Goal: Find specific page/section: Find specific page/section

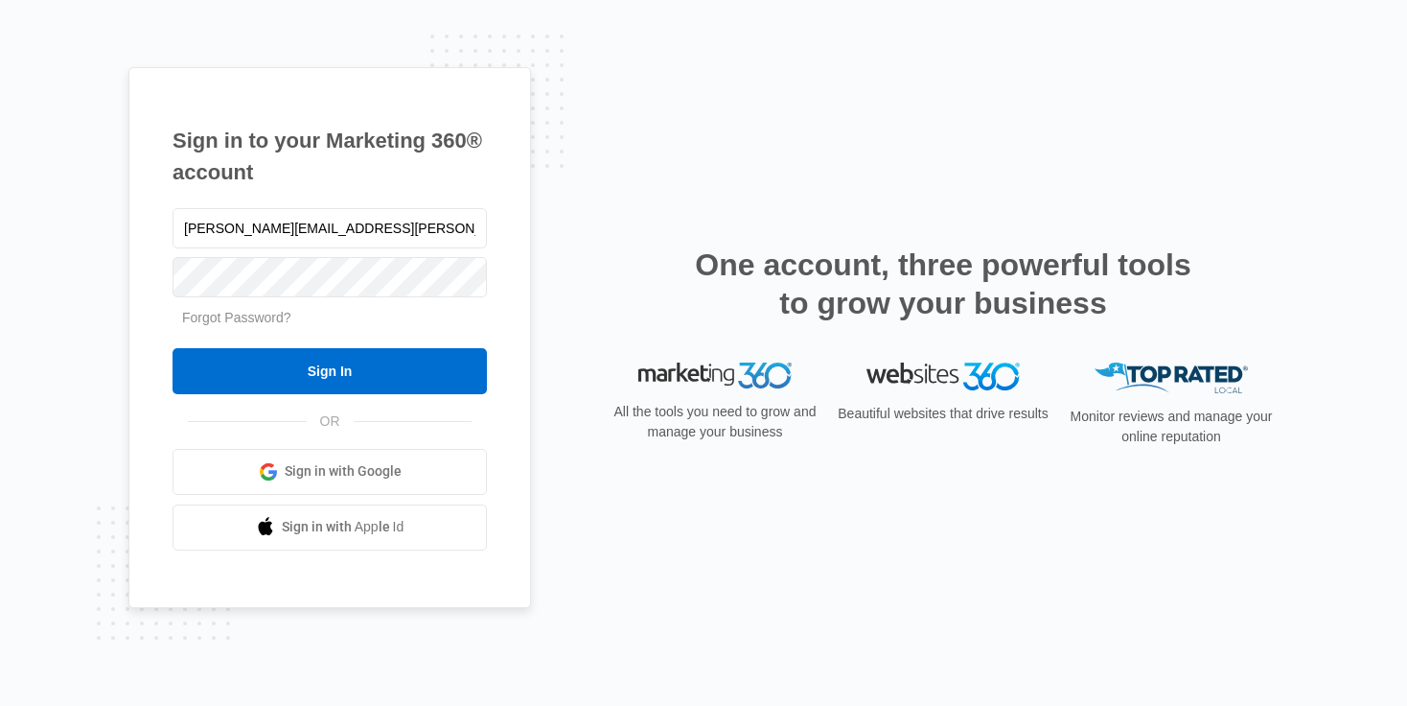
type input "[PERSON_NAME][EMAIL_ADDRESS][PERSON_NAME][DOMAIN_NAME]"
click at [173, 348] on input "Sign In" at bounding box center [330, 371] width 314 height 46
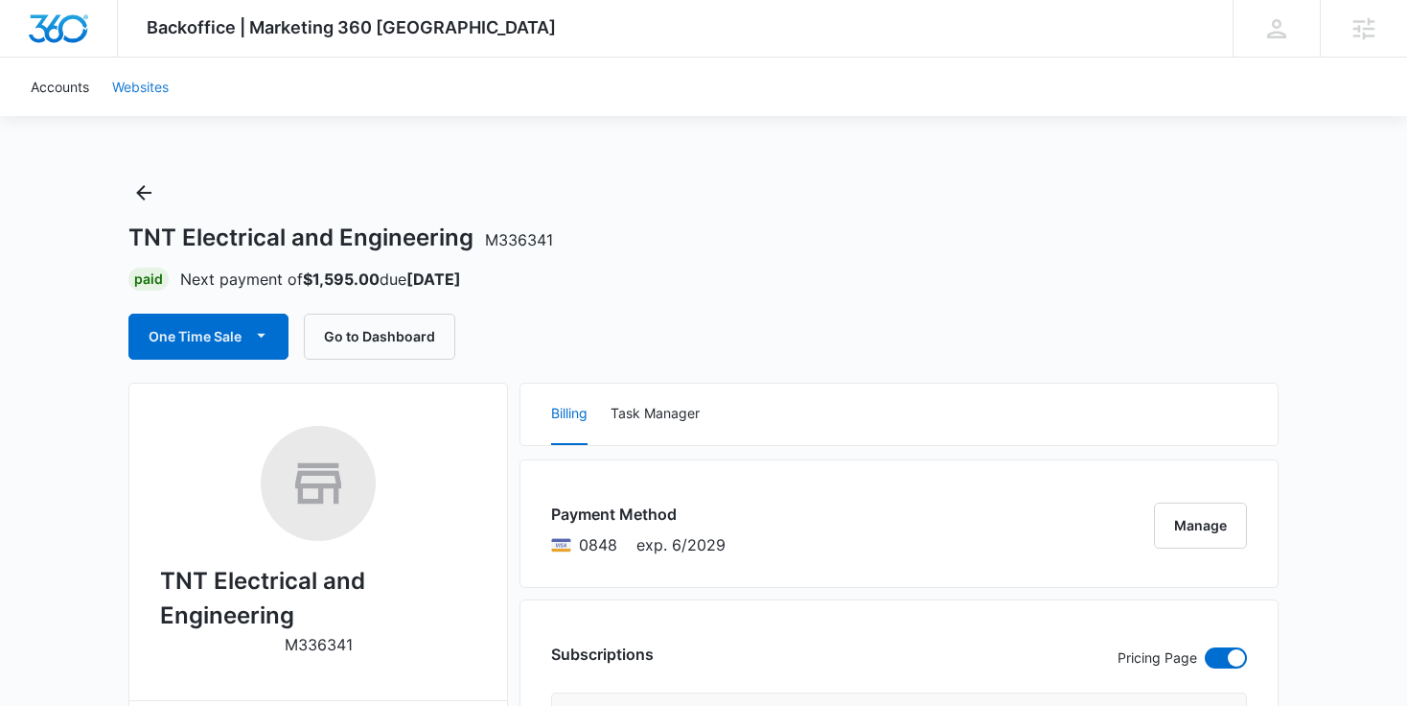
click at [112, 81] on link "Websites" at bounding box center [141, 87] width 80 height 58
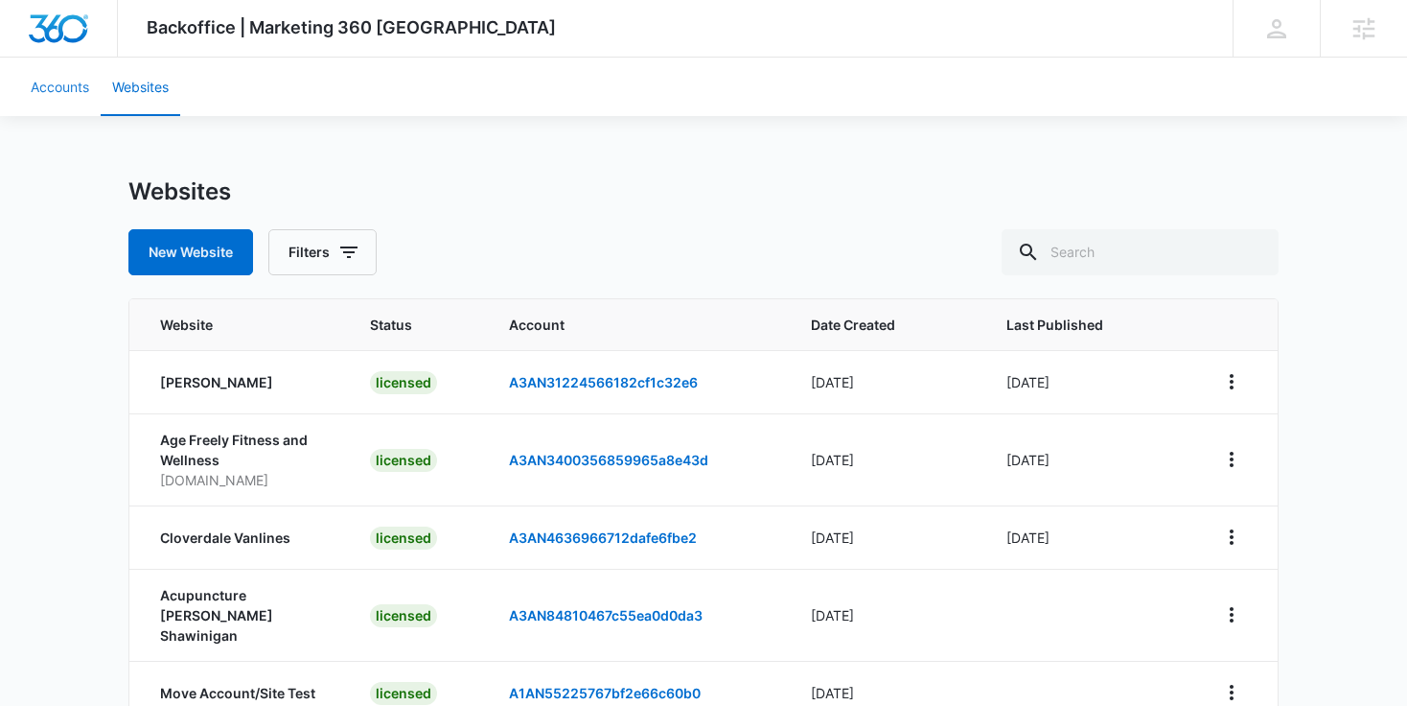
click at [59, 86] on link "Accounts" at bounding box center [59, 87] width 81 height 58
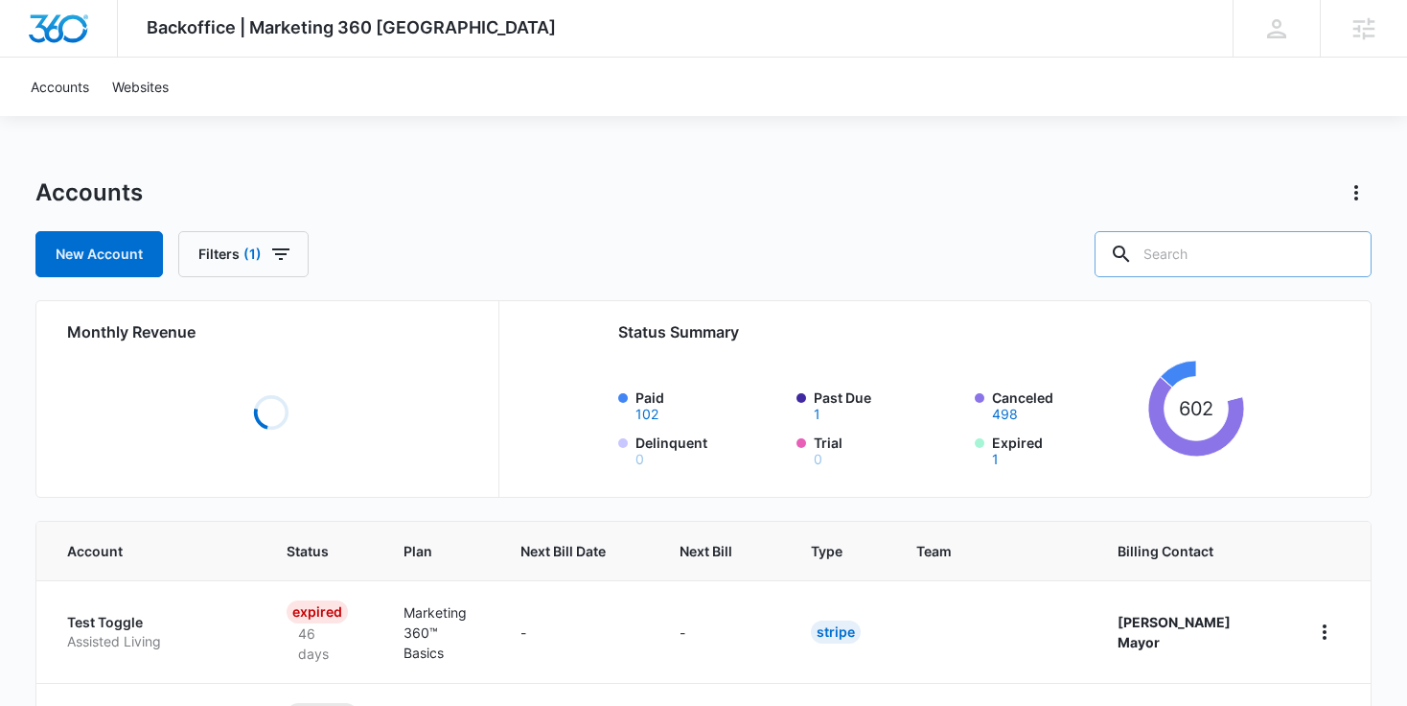
click at [1262, 251] on input "text" at bounding box center [1233, 254] width 277 height 46
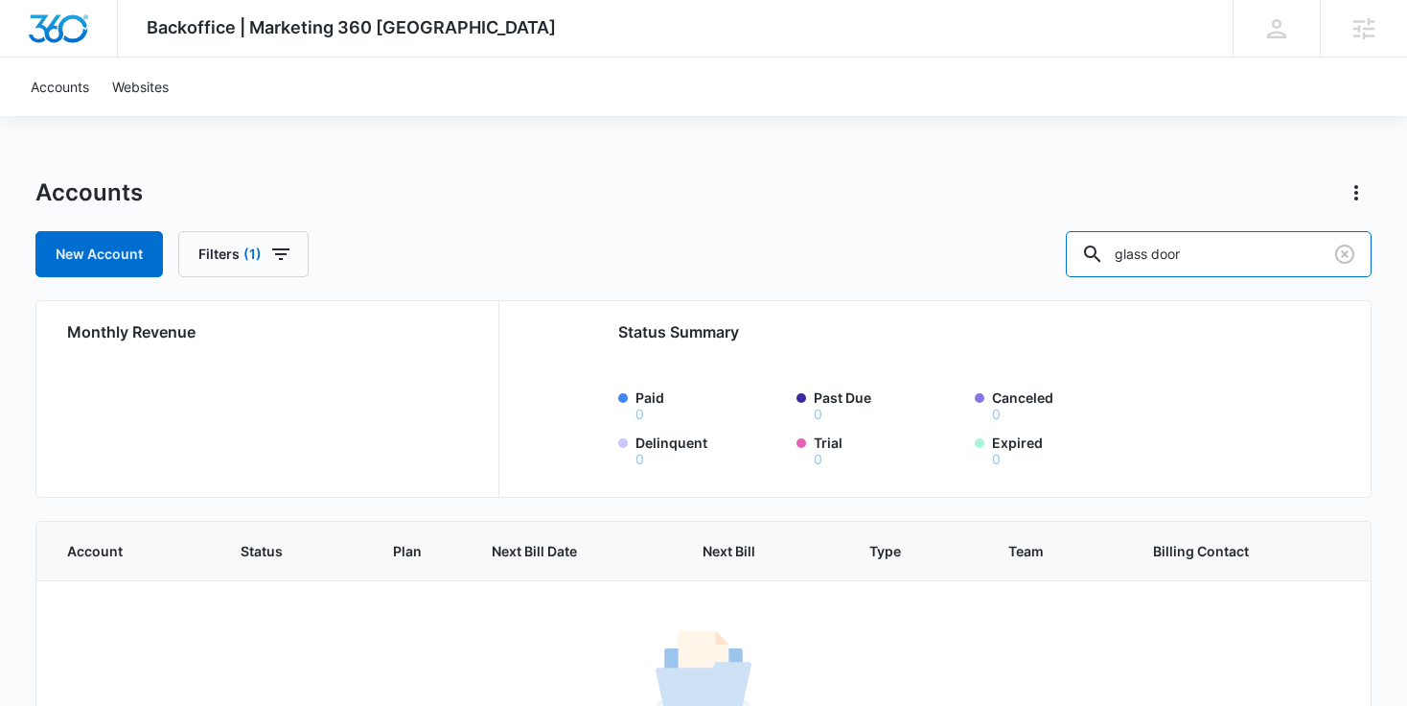
scroll to position [106, 0]
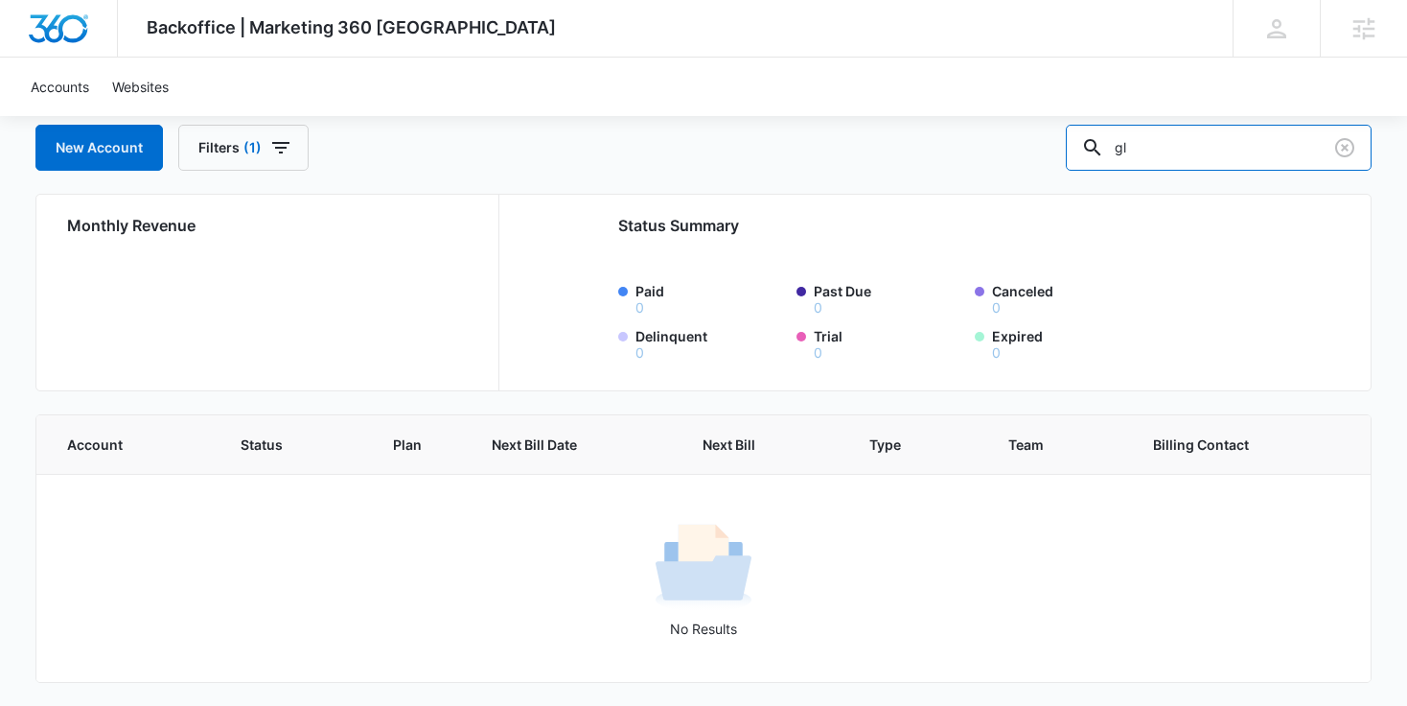
type input "g"
type input "exterior renovation"
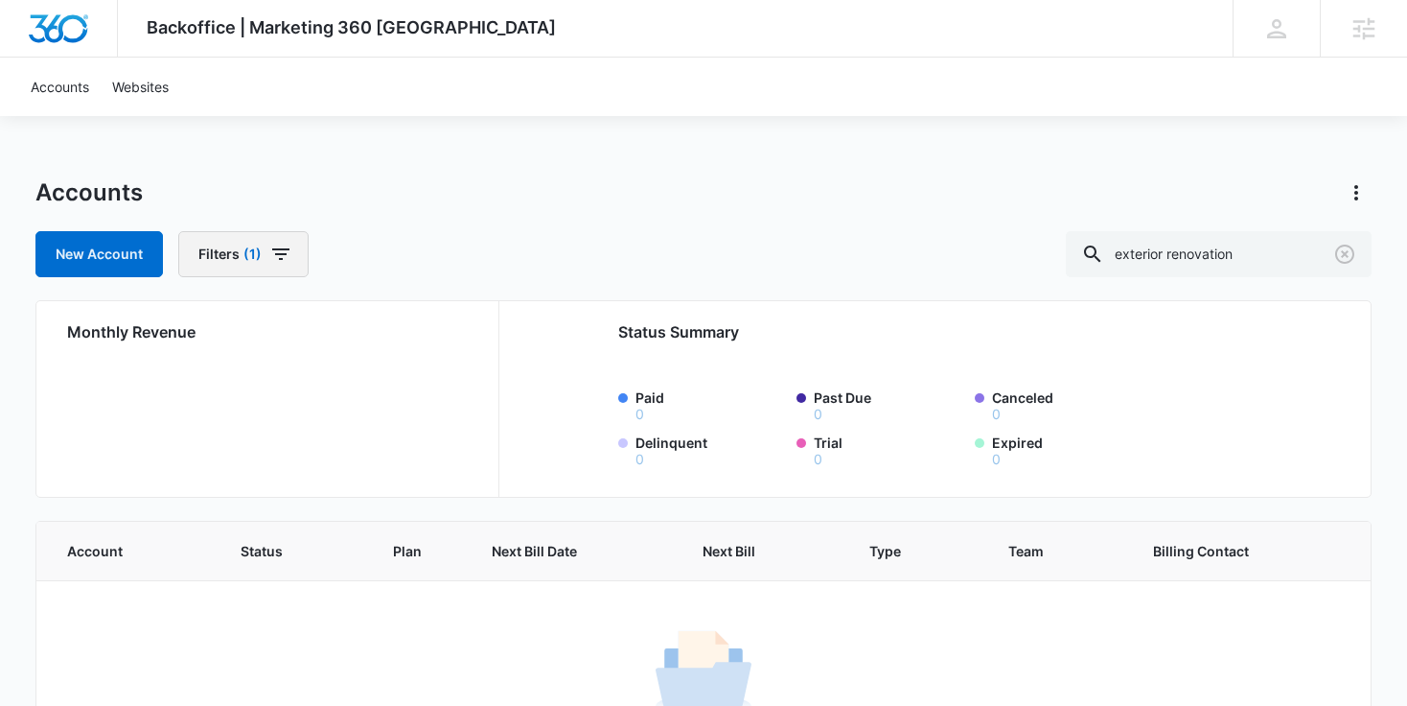
click at [256, 254] on span "(1)" at bounding box center [253, 253] width 18 height 13
click at [323, 540] on button "Clear All" at bounding box center [312, 542] width 220 height 36
click at [679, 169] on div "Backoffice | Marketing 360 Canada Apps Settings Joel McVay joel.mcvay@marketing…" at bounding box center [703, 406] width 1407 height 812
click at [58, 89] on link "Accounts" at bounding box center [59, 87] width 81 height 58
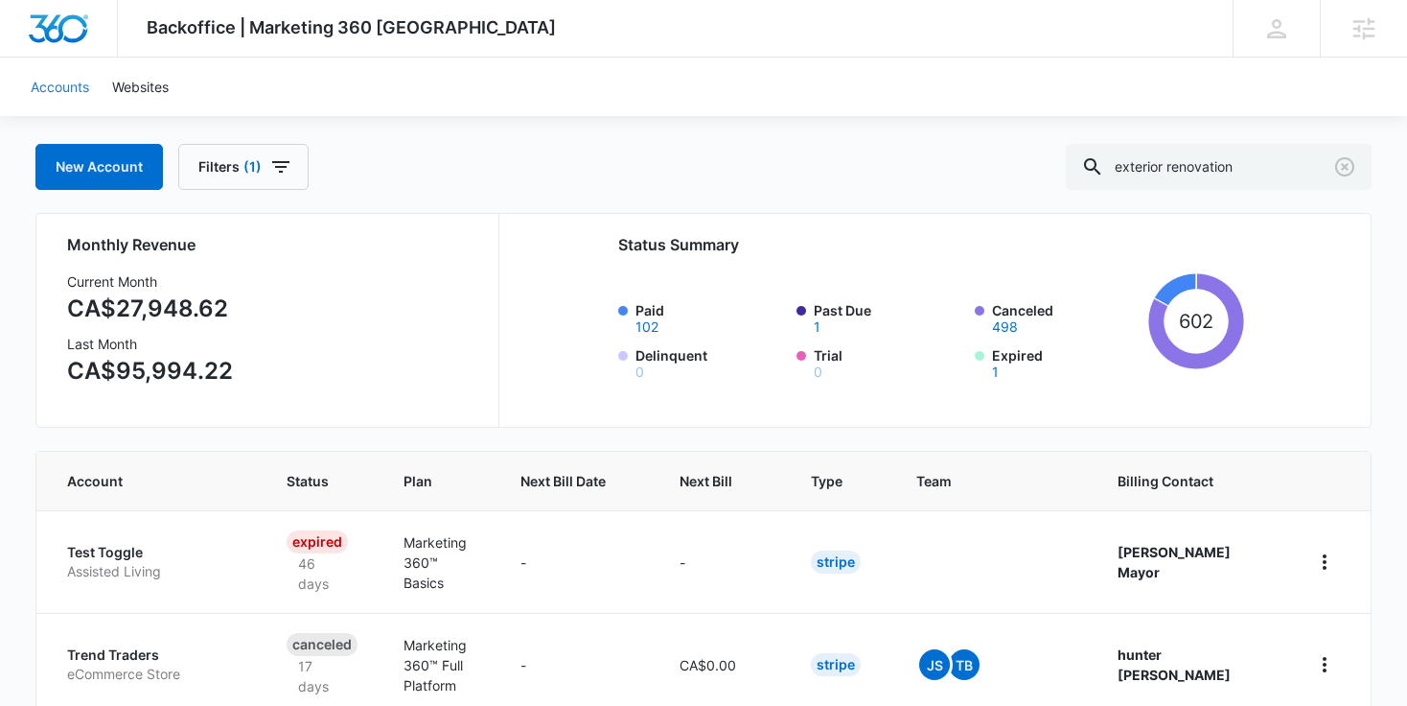
scroll to position [83, 0]
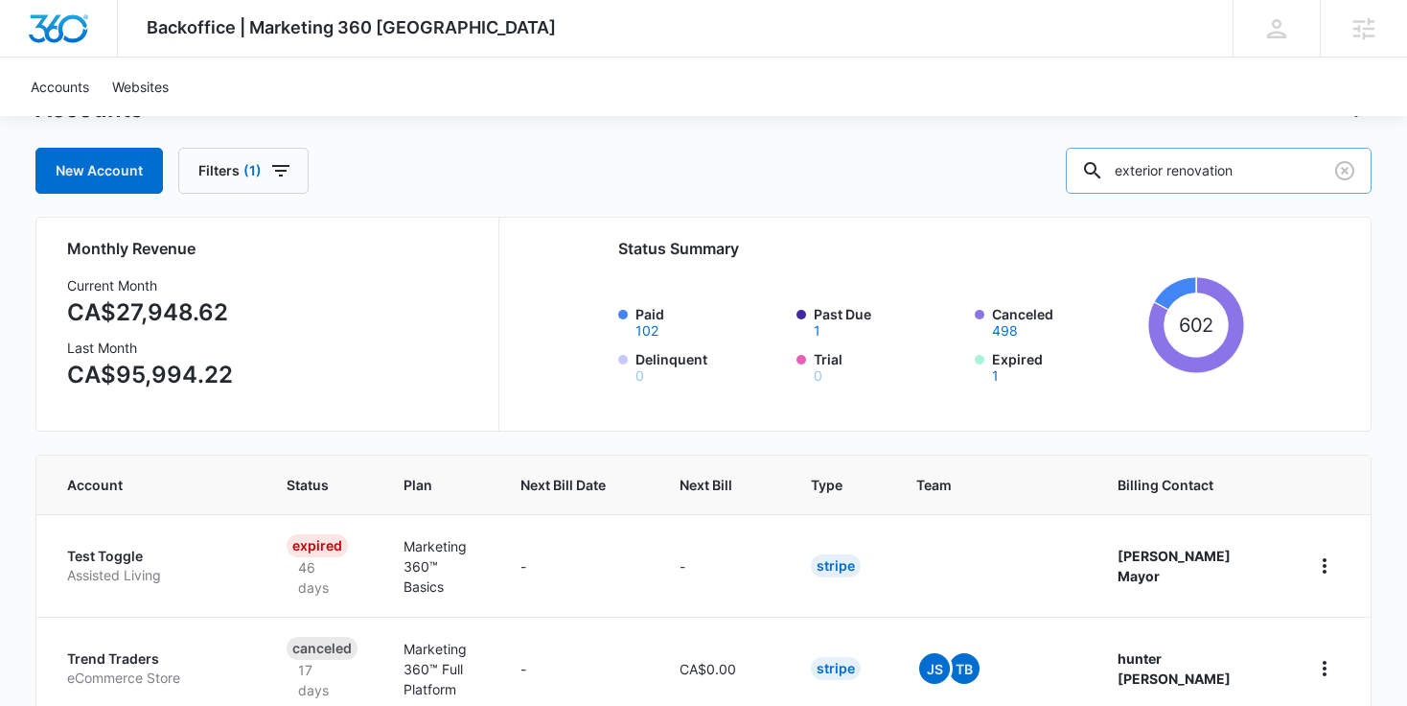
click at [1293, 162] on input "exterior renovation" at bounding box center [1219, 171] width 306 height 46
drag, startPoint x: 1301, startPoint y: 165, endPoint x: 666, endPoint y: 191, distance: 635.2
click at [666, 191] on div "New Account Filters (1) exterior renovation" at bounding box center [703, 171] width 1337 height 46
type input "c"
type input "exterior contractor"
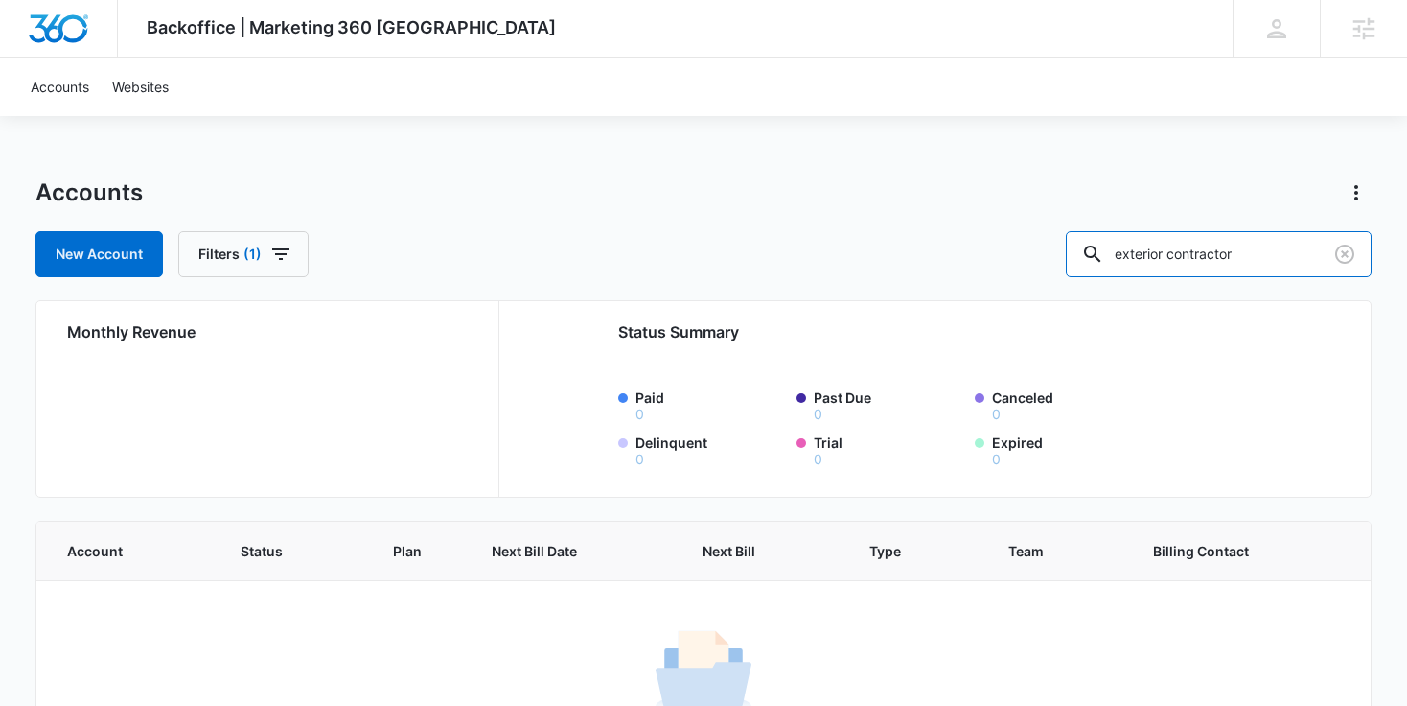
drag, startPoint x: 1301, startPoint y: 263, endPoint x: 771, endPoint y: 321, distance: 533.4
click at [771, 321] on div "Accounts New Account Filters (1) exterior contractor Monthly Revenue Status Sum…" at bounding box center [703, 494] width 1337 height 635
click at [320, 33] on span "Backoffice | Marketing 360 Canada" at bounding box center [351, 27] width 409 height 20
click at [44, 17] on img "Dashboard" at bounding box center [58, 28] width 61 height 29
click at [40, 15] on img "Dashboard" at bounding box center [58, 28] width 61 height 29
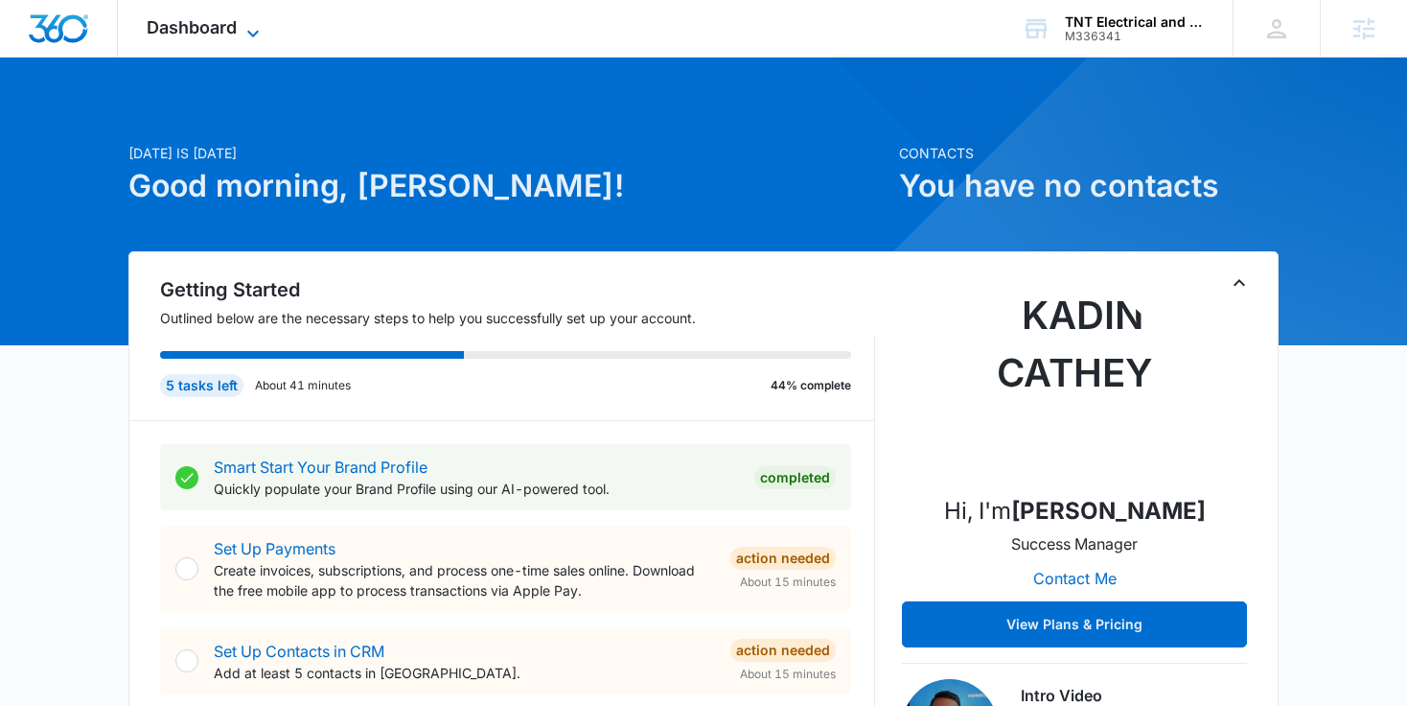
click at [224, 19] on span "Dashboard" at bounding box center [192, 27] width 90 height 20
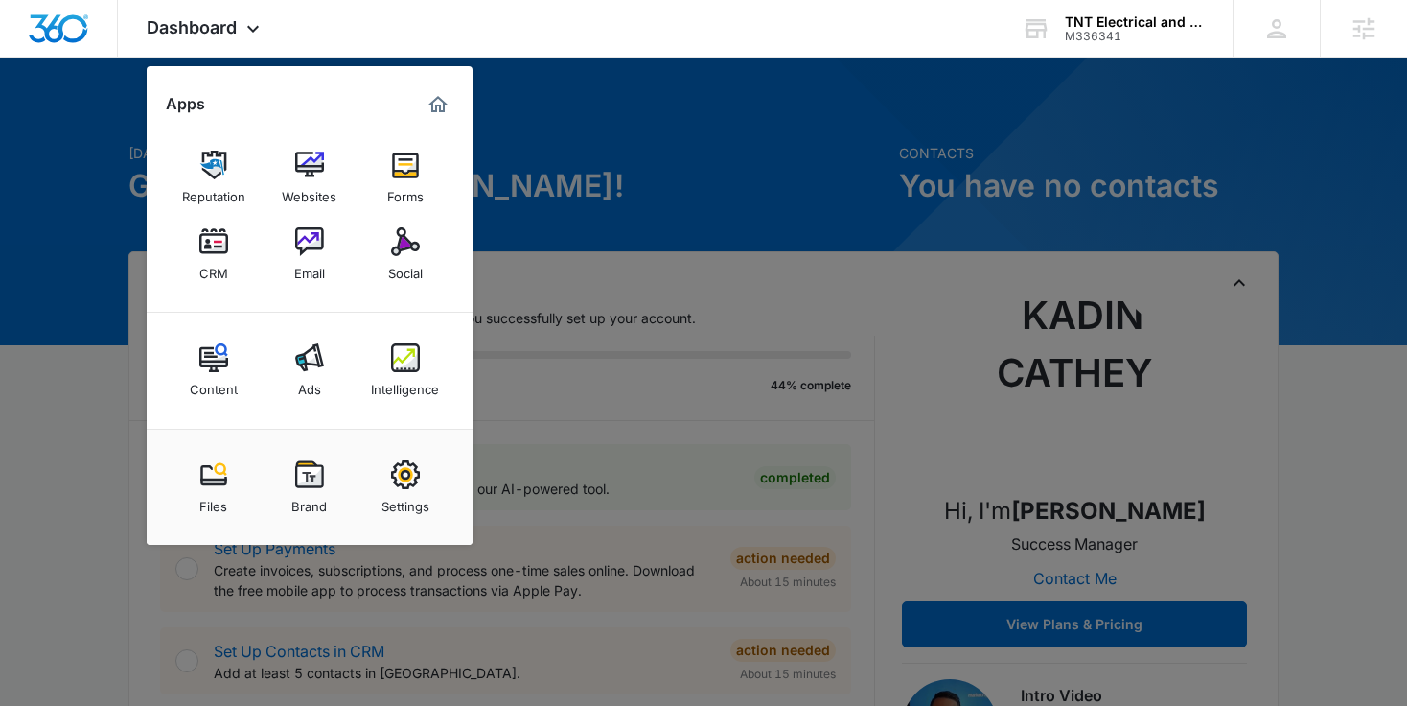
click at [61, 409] on div at bounding box center [703, 353] width 1407 height 706
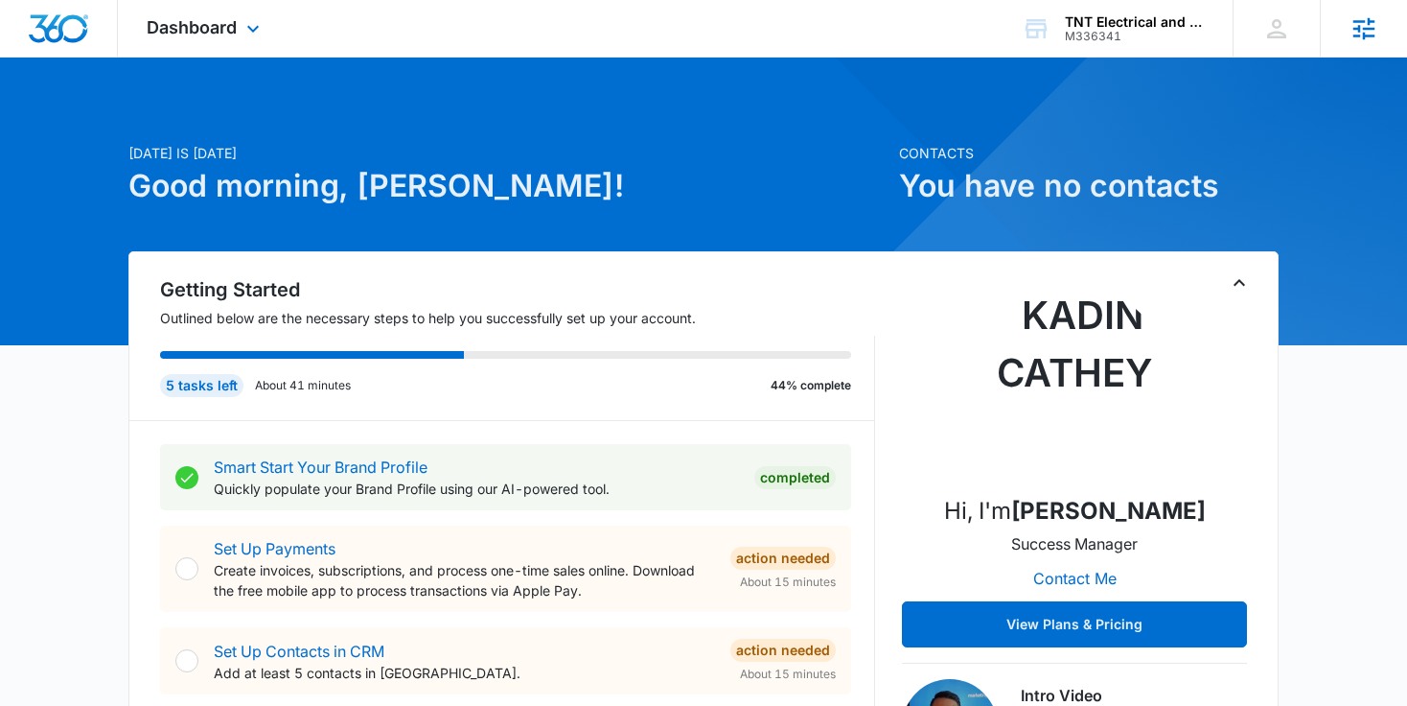
click at [1358, 32] on icon at bounding box center [1364, 28] width 29 height 29
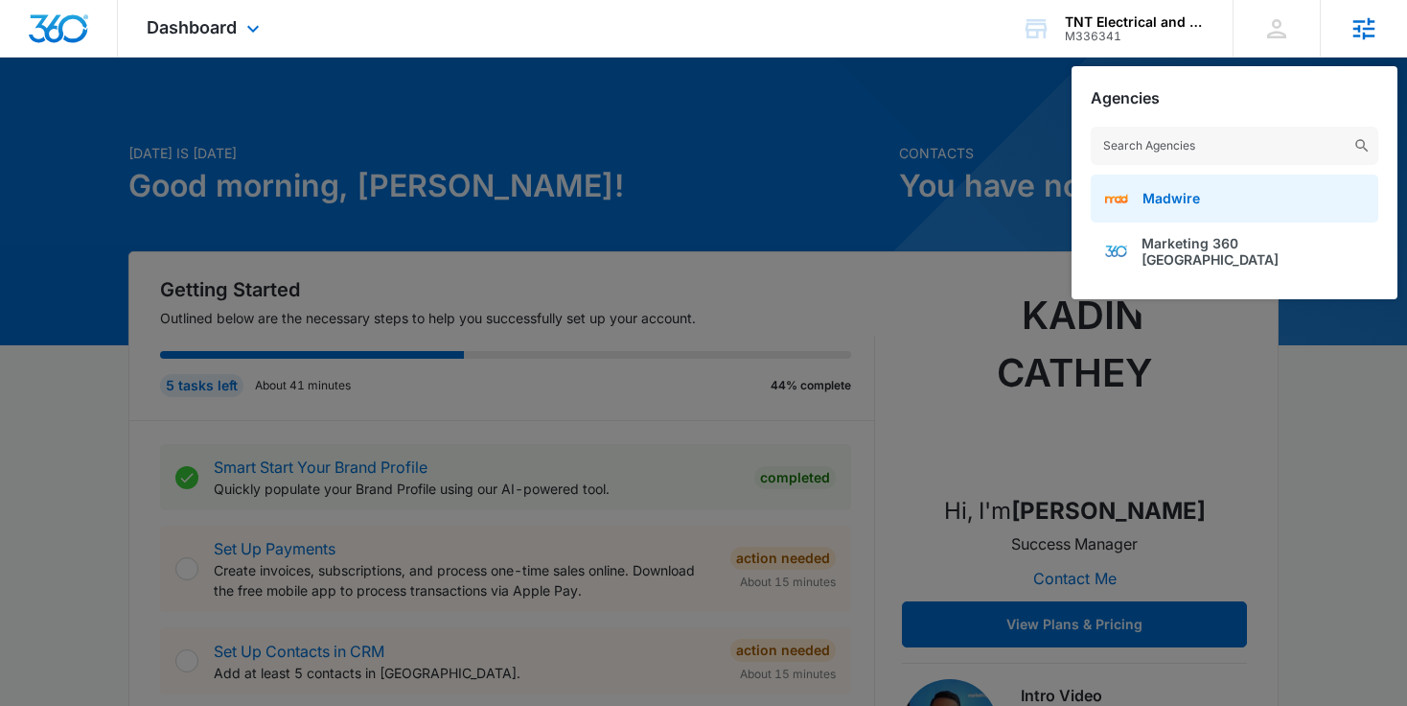
click at [1157, 202] on span "Madwire" at bounding box center [1172, 198] width 58 height 16
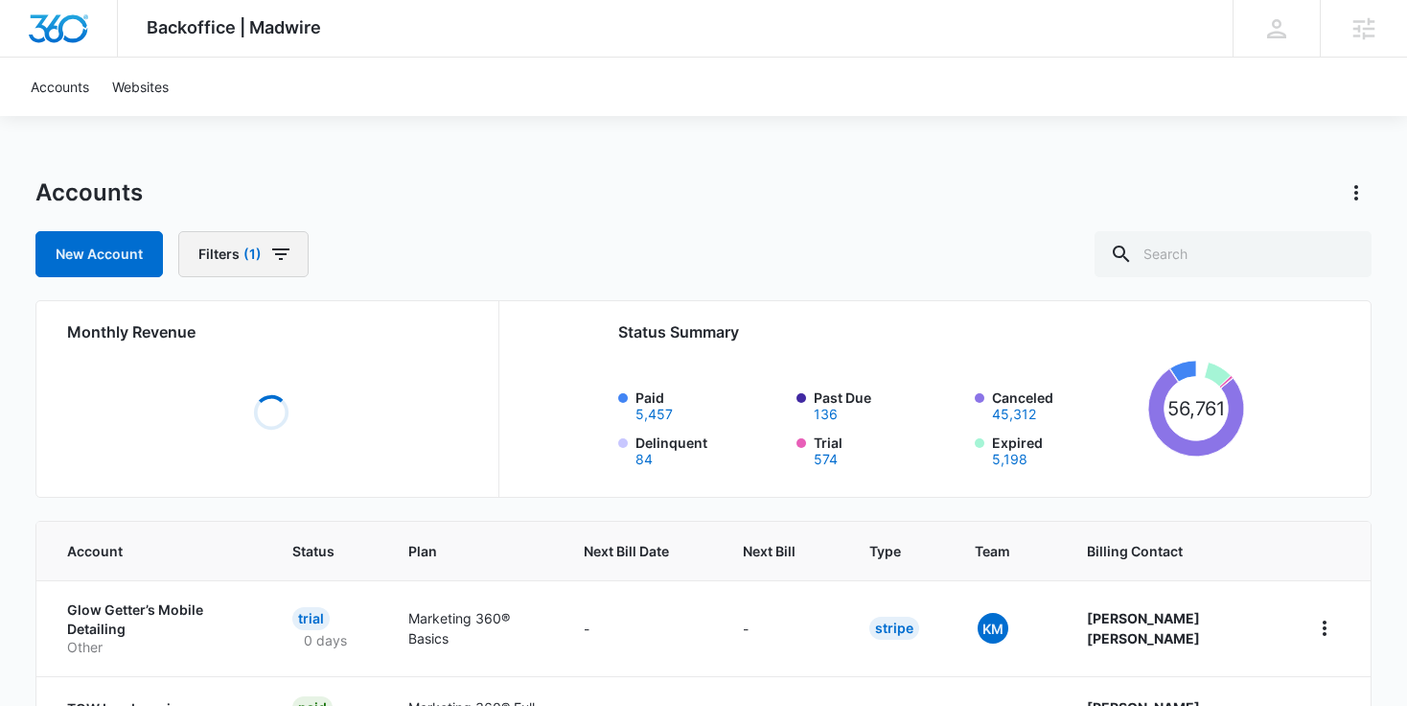
click at [252, 260] on span "(1)" at bounding box center [253, 253] width 18 height 13
click at [298, 536] on button "Clear All" at bounding box center [312, 542] width 220 height 36
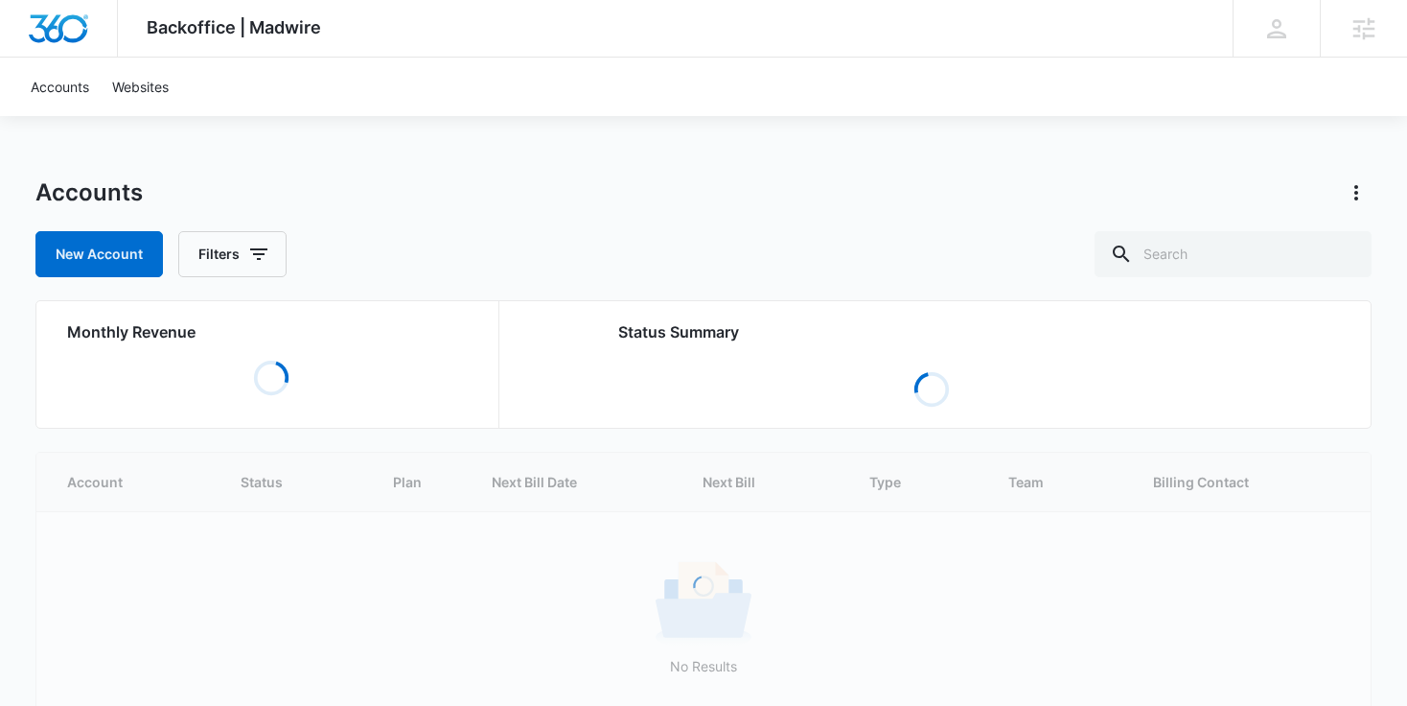
click at [606, 138] on div "Backoffice | Madwire Apps Settings Joel McVay joel.mcvay@marketing360.com My Pr…" at bounding box center [703, 404] width 1407 height 809
click at [1264, 249] on input "text" at bounding box center [1233, 254] width 277 height 46
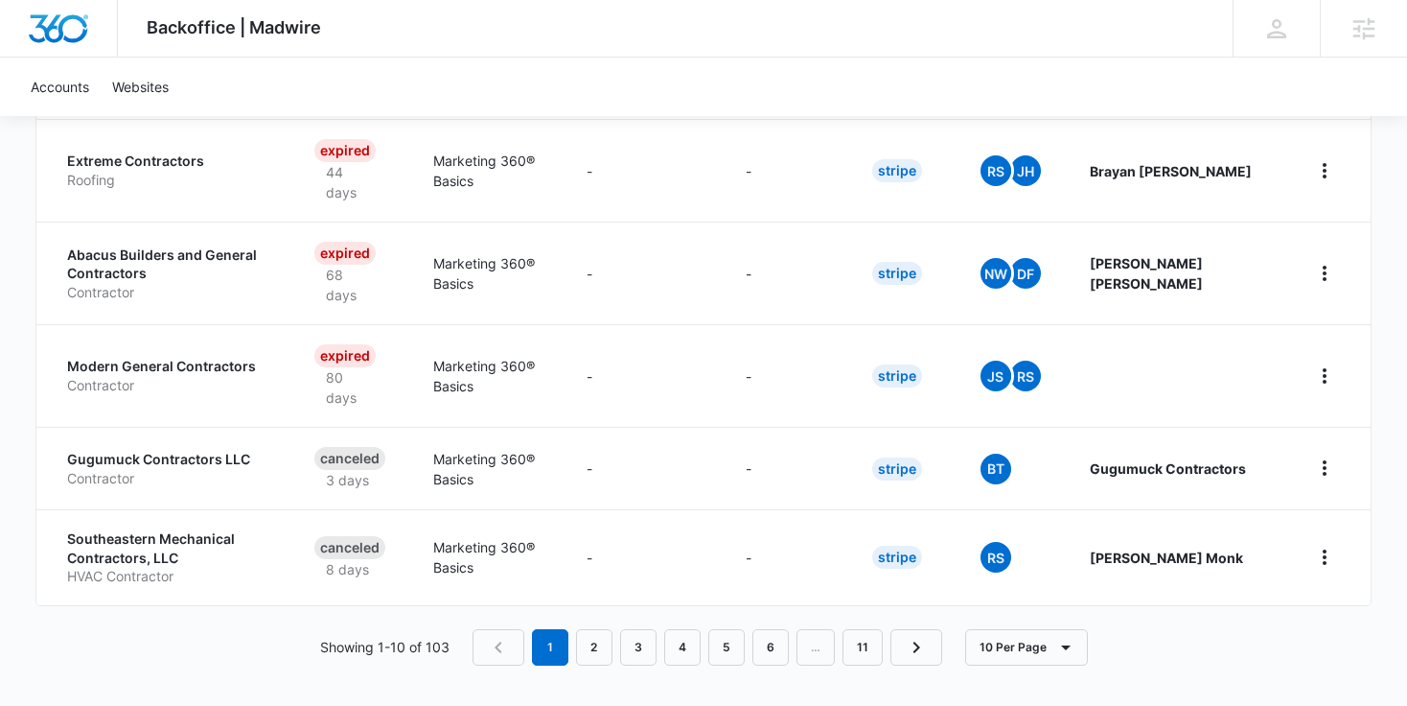
scroll to position [937, 0]
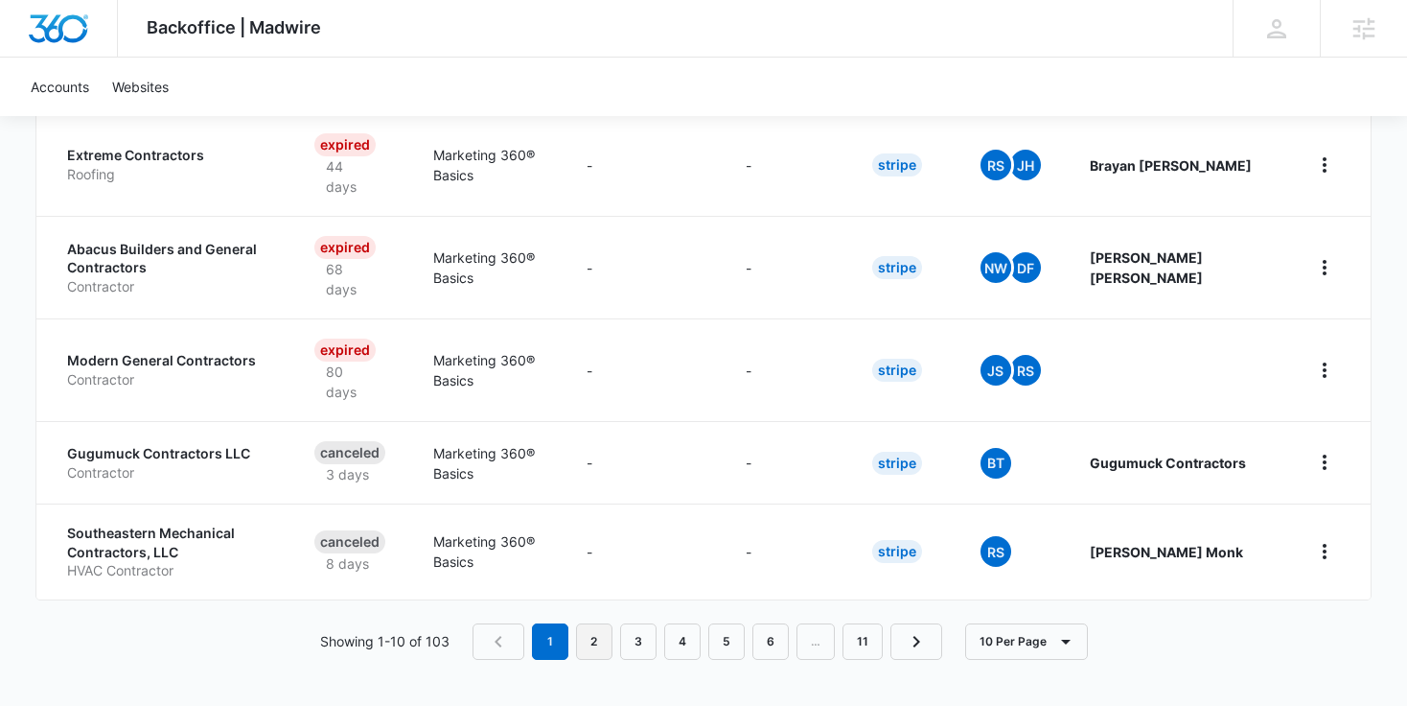
click at [599, 637] on link "2" at bounding box center [594, 641] width 36 height 36
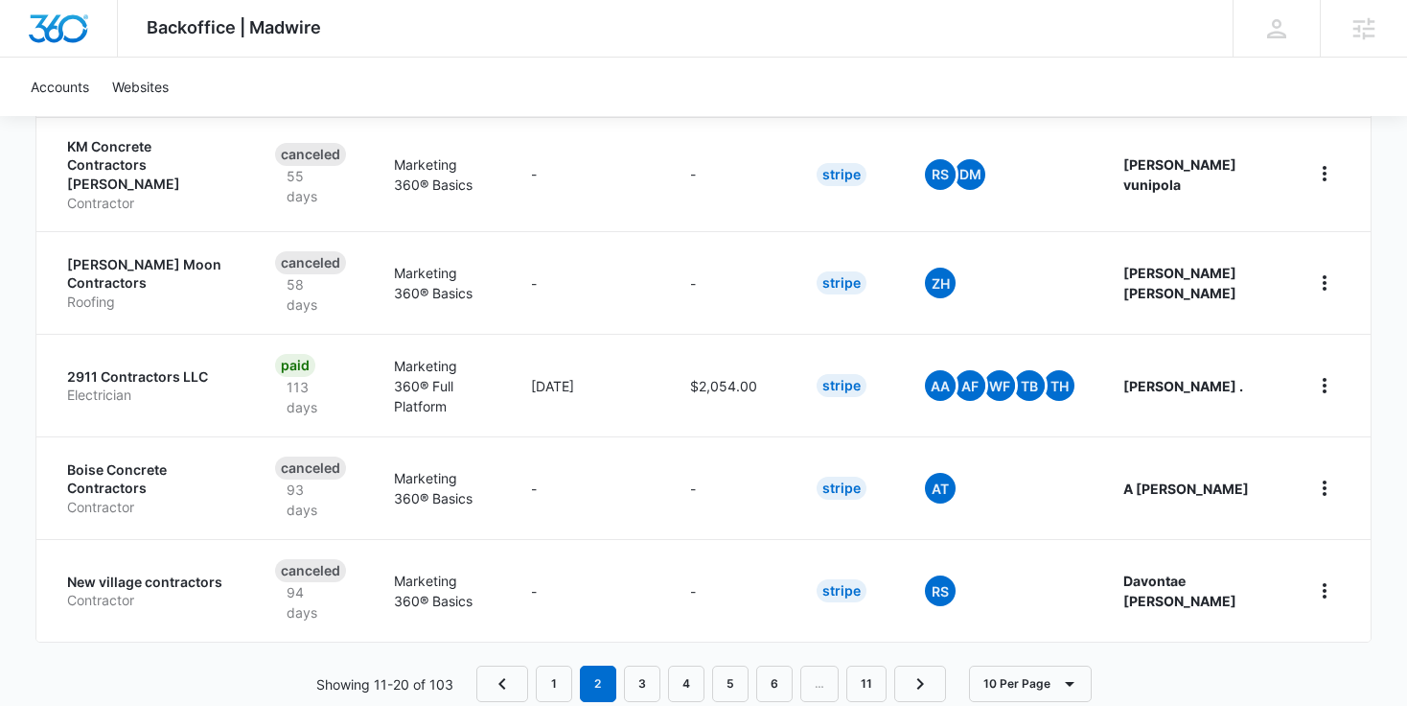
scroll to position [1009, 0]
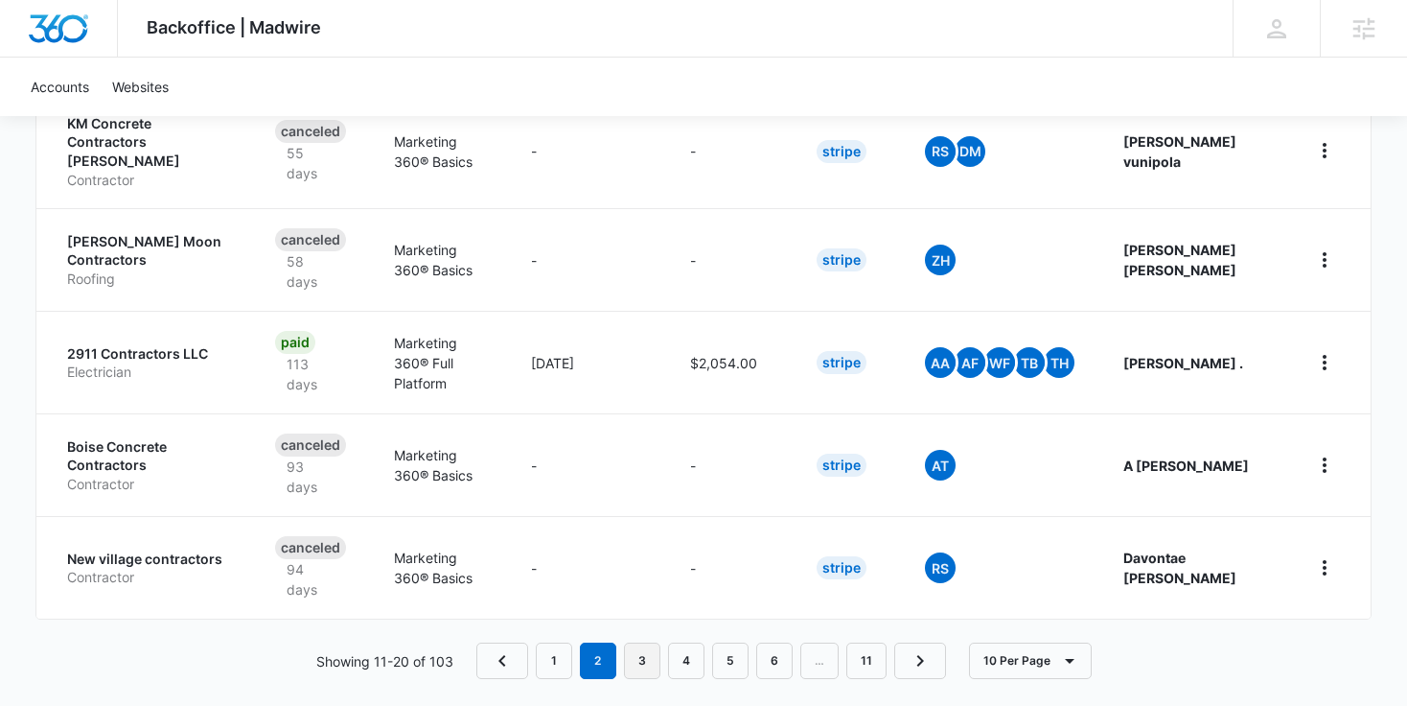
click at [638, 642] on link "3" at bounding box center [642, 660] width 36 height 36
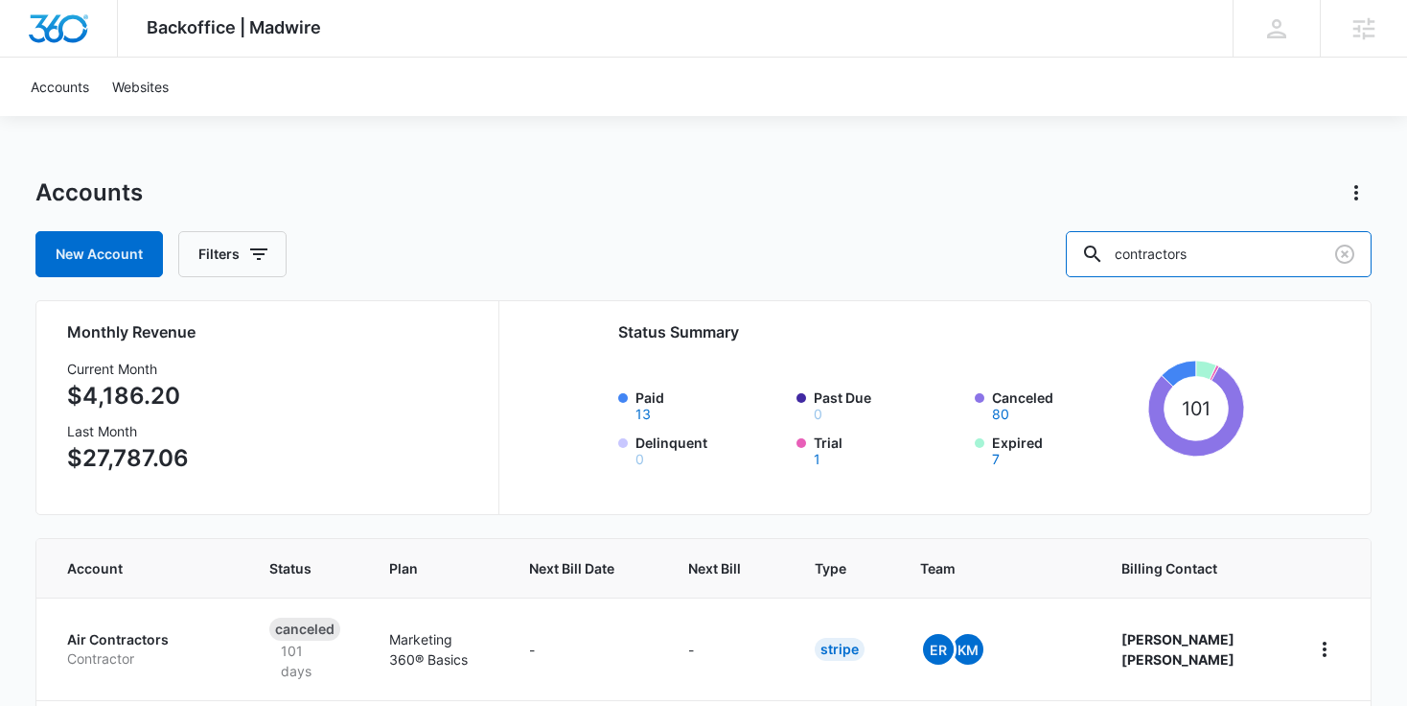
drag, startPoint x: 1264, startPoint y: 246, endPoint x: 951, endPoint y: 248, distance: 313.5
click at [951, 248] on div "New Account Filters contractors" at bounding box center [703, 254] width 1337 height 46
type input "exterior"
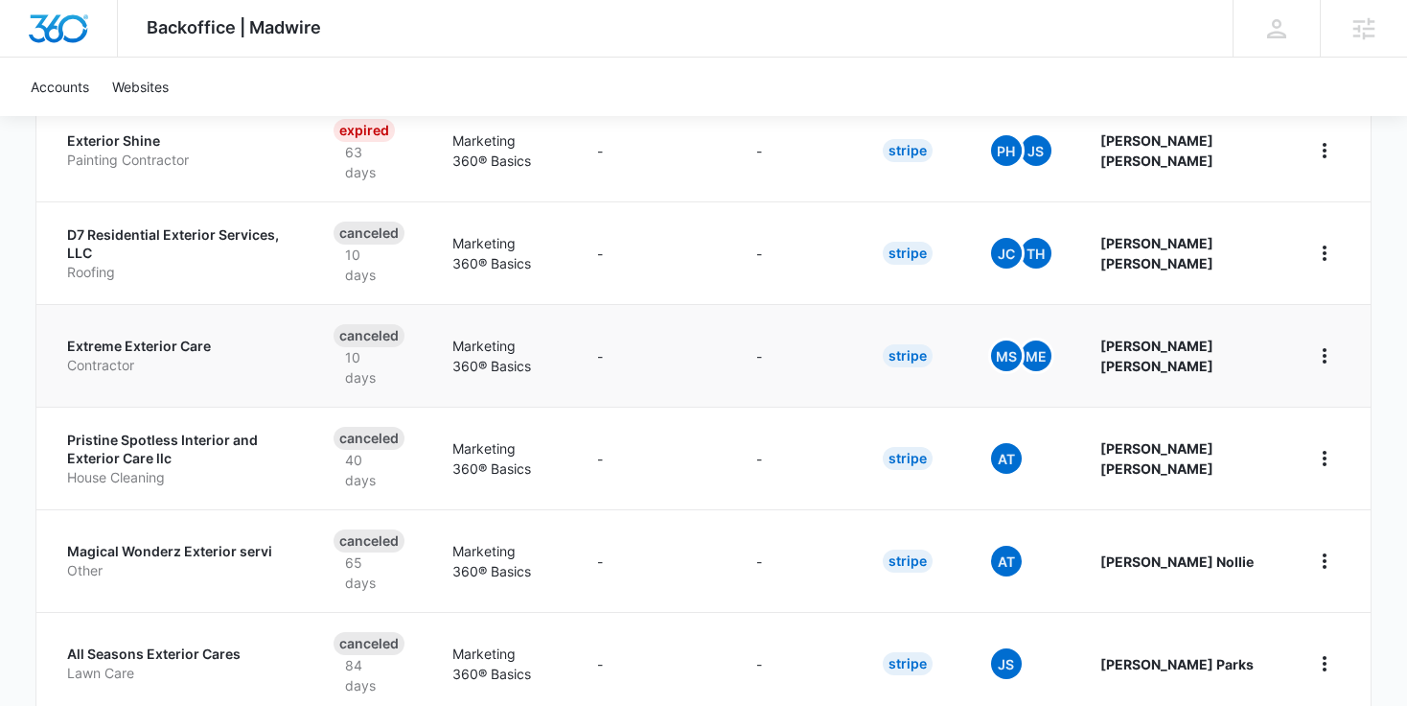
scroll to position [963, 0]
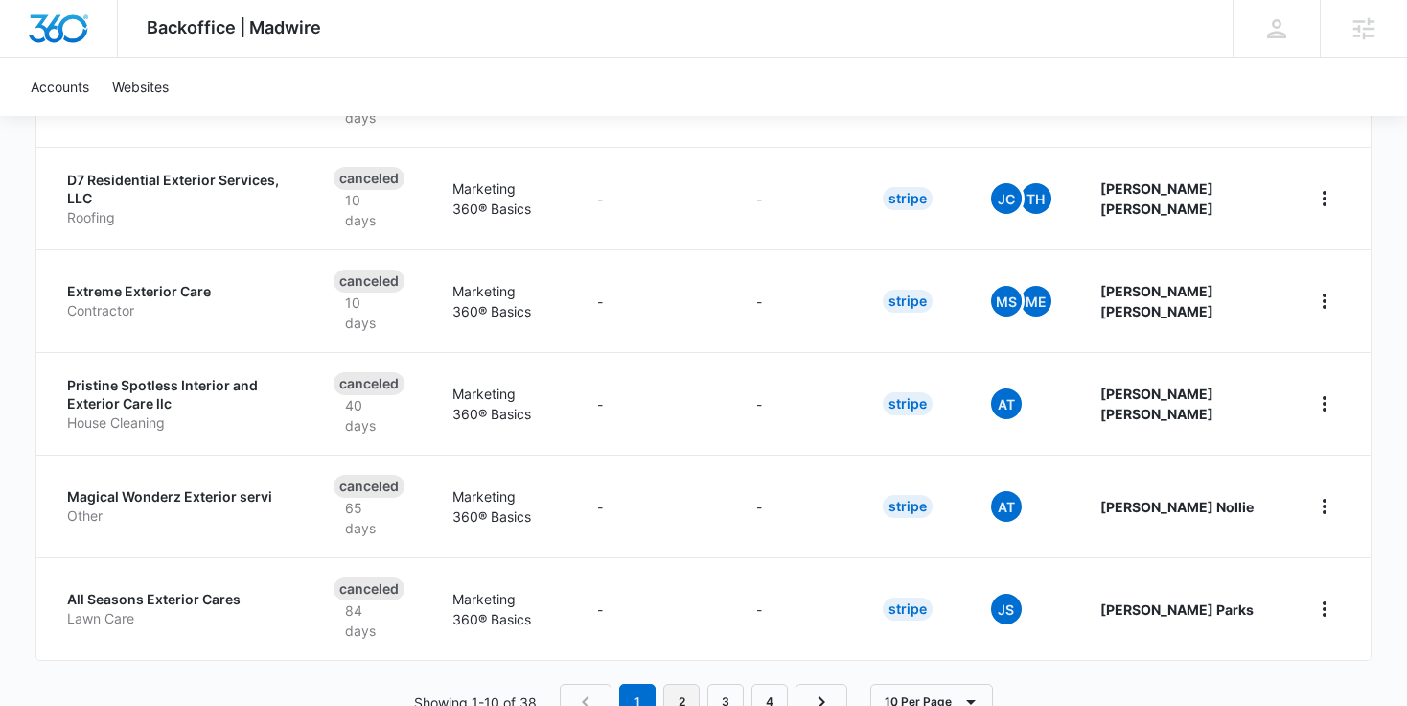
click at [700, 684] on link "2" at bounding box center [681, 702] width 36 height 36
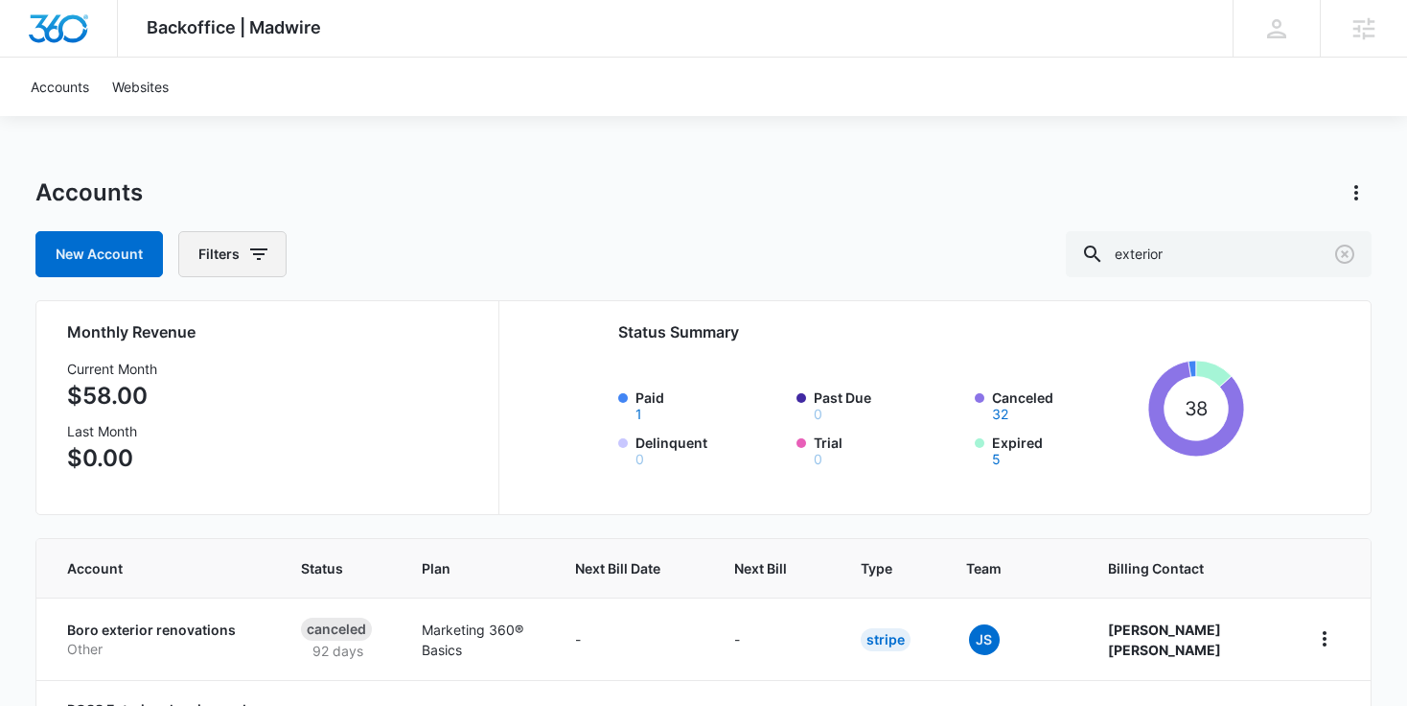
click at [241, 257] on button "Filters" at bounding box center [232, 254] width 108 height 46
click at [530, 241] on div "New Account Filters exterior" at bounding box center [703, 254] width 1337 height 46
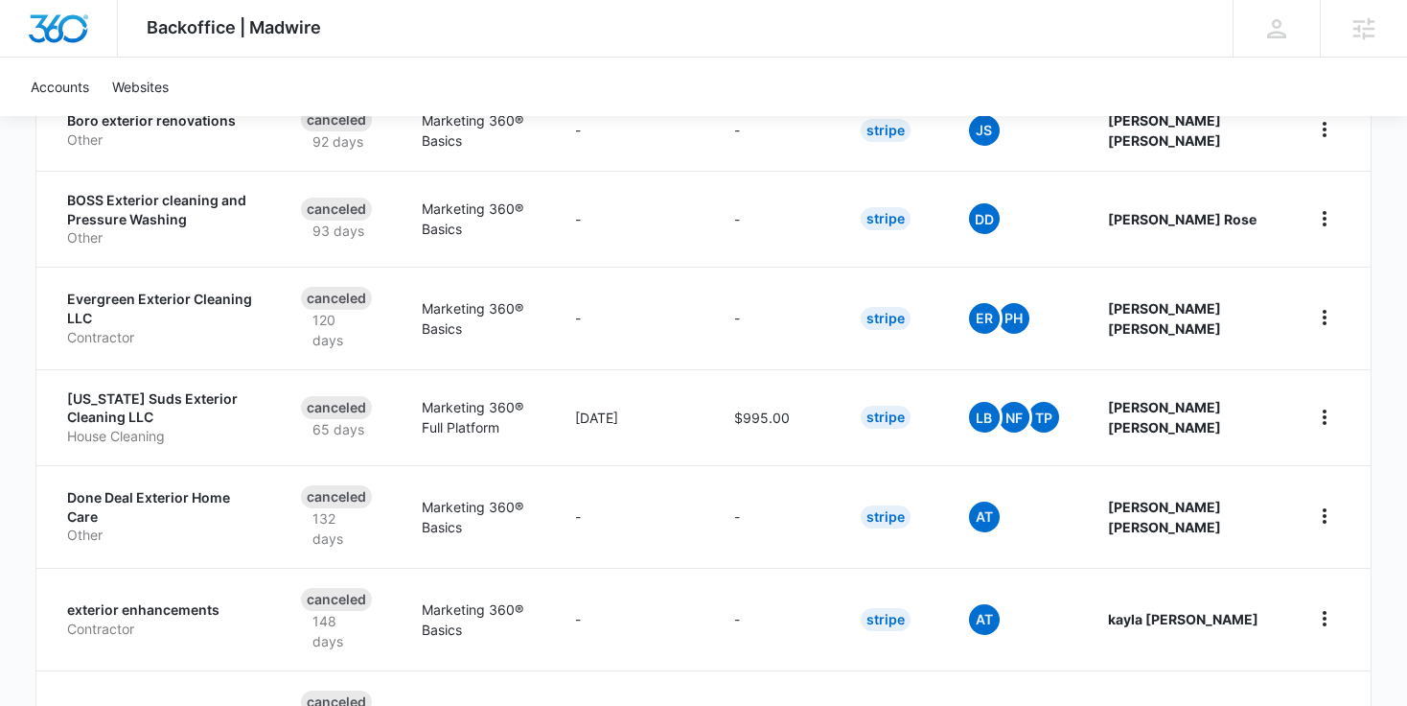
scroll to position [989, 0]
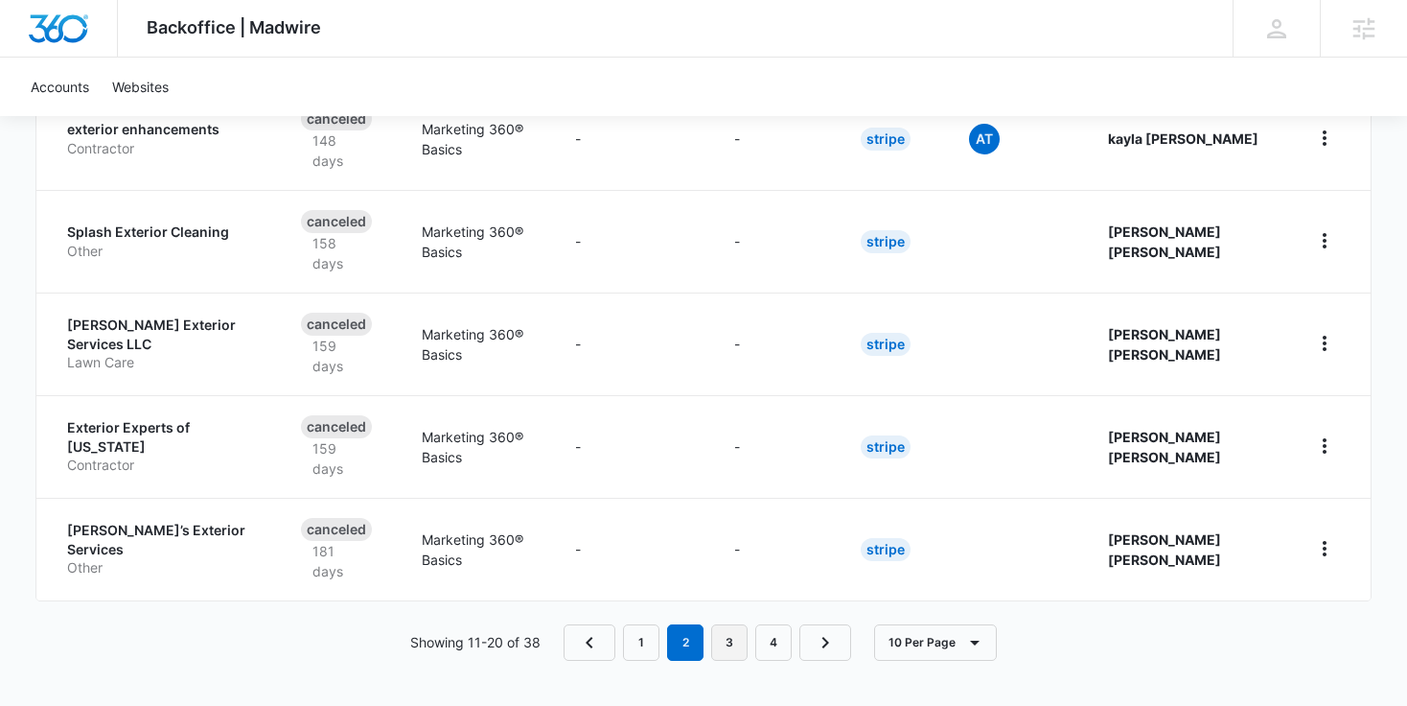
click at [733, 634] on link "3" at bounding box center [729, 642] width 36 height 36
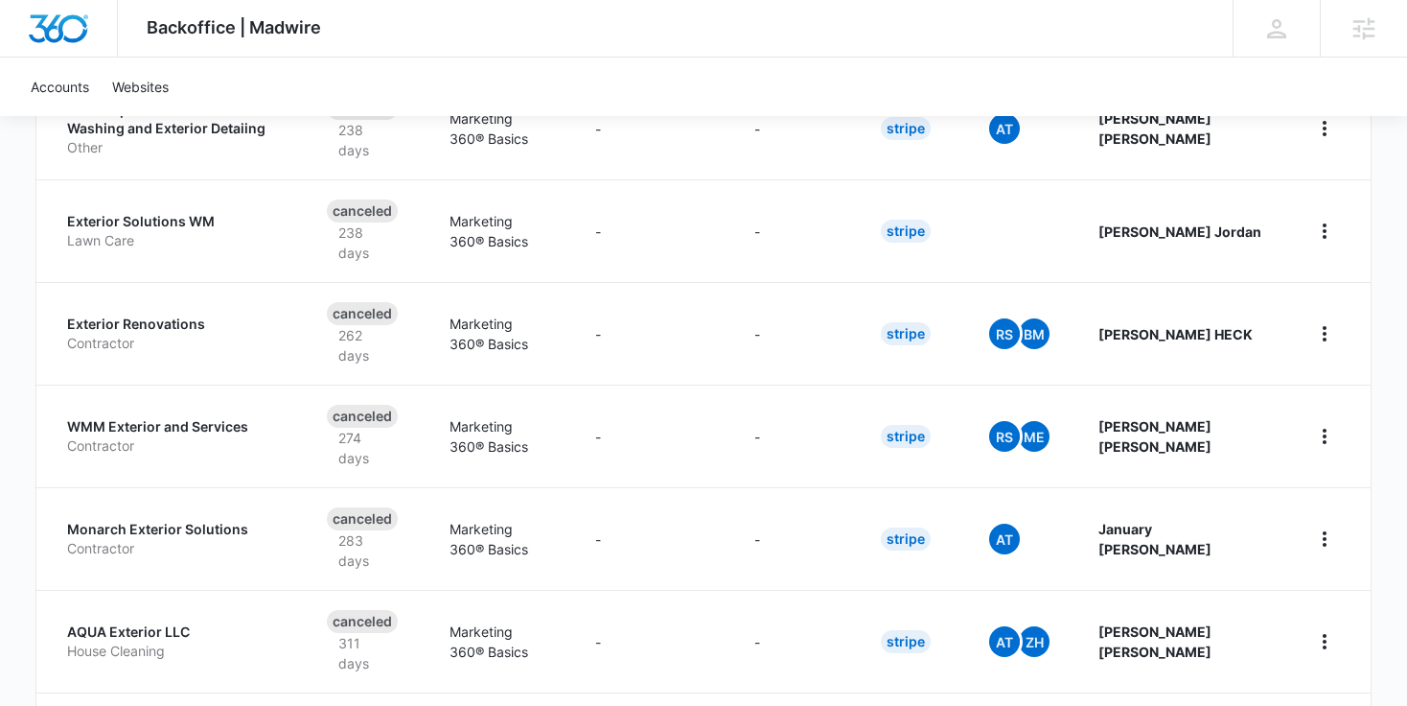
scroll to position [1004, 0]
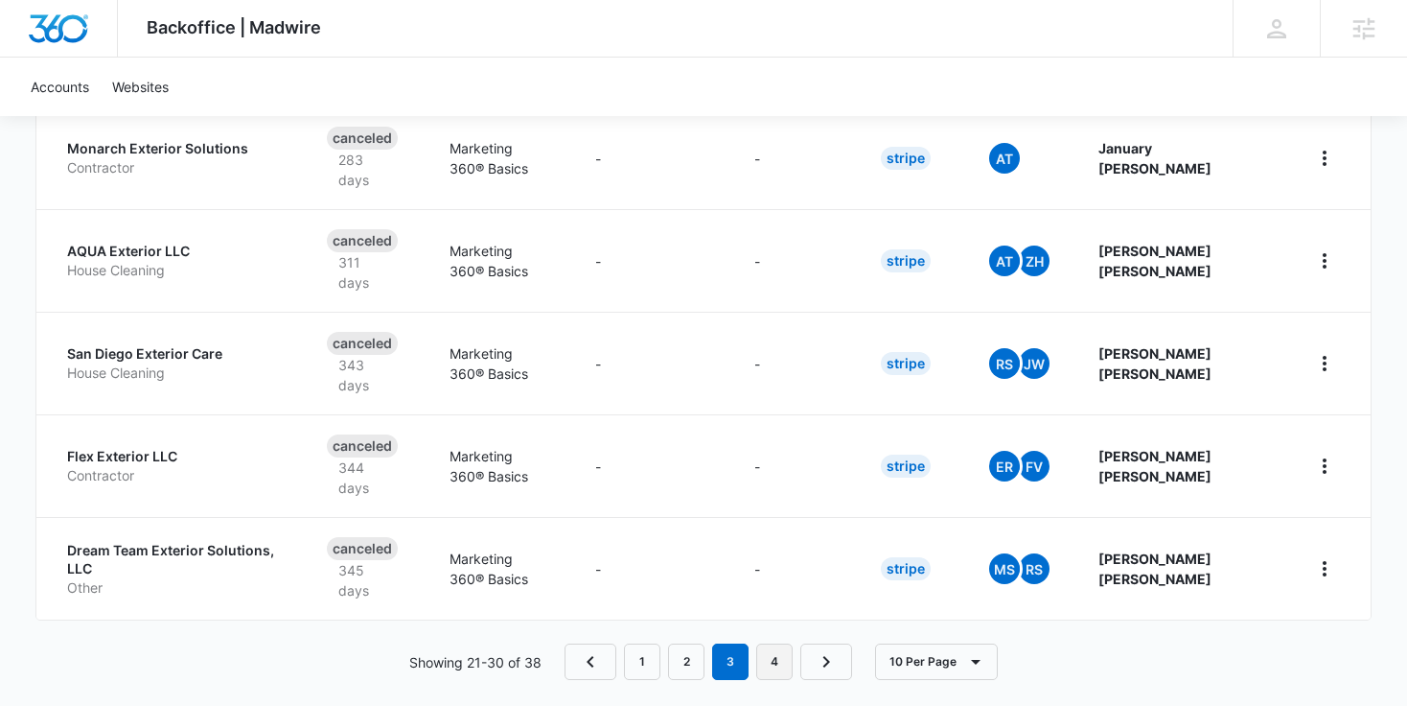
click at [764, 643] on link "4" at bounding box center [774, 661] width 36 height 36
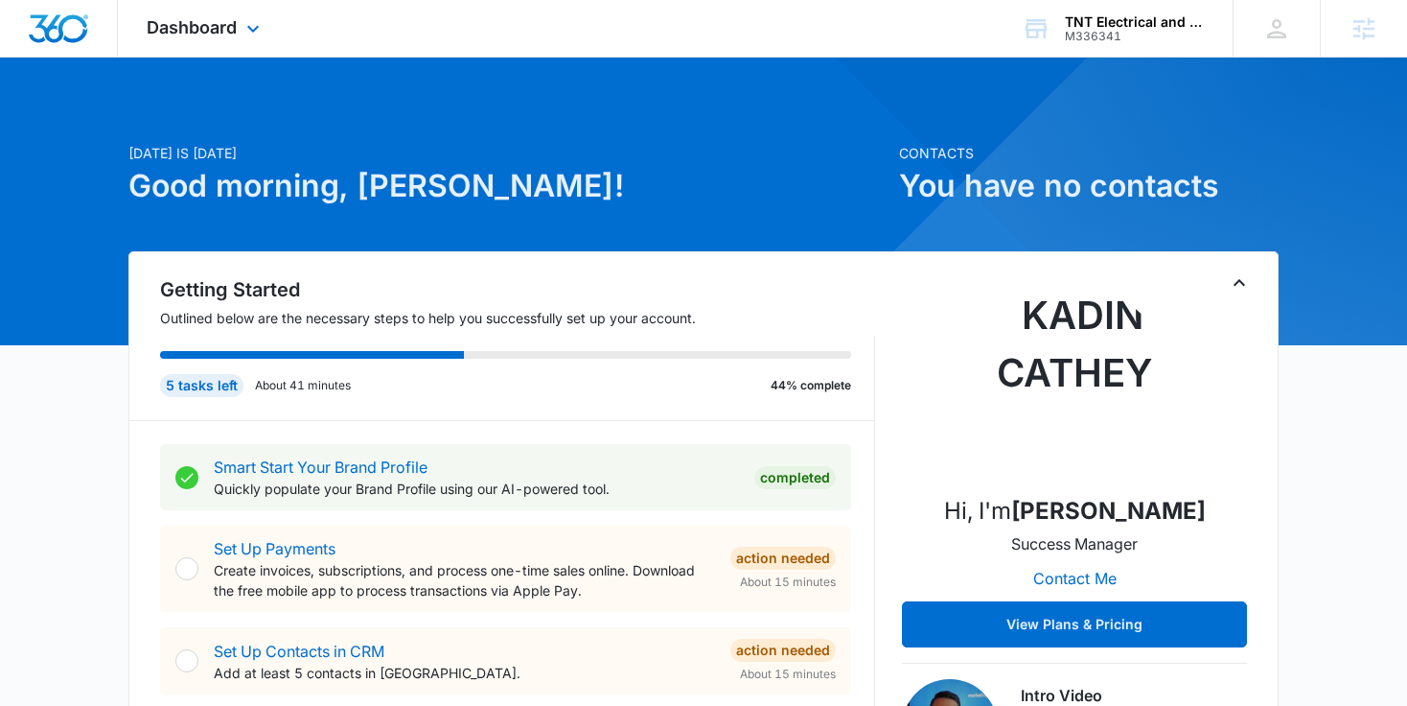
click at [253, 9] on div "Dashboard Apps Reputation Websites Forms CRM Email Social Content Ads Intellige…" at bounding box center [205, 28] width 175 height 57
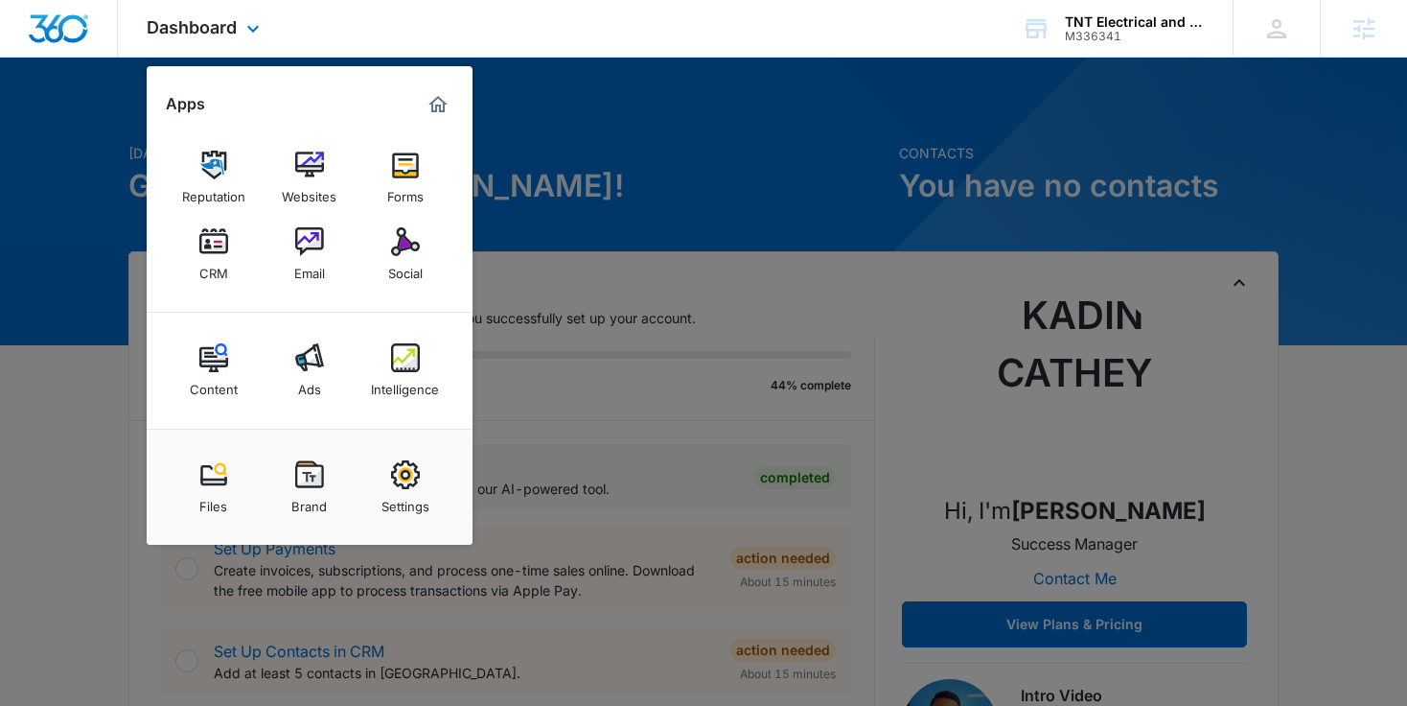
click at [93, 16] on div at bounding box center [59, 28] width 118 height 57
click at [702, 151] on div at bounding box center [703, 353] width 1407 height 706
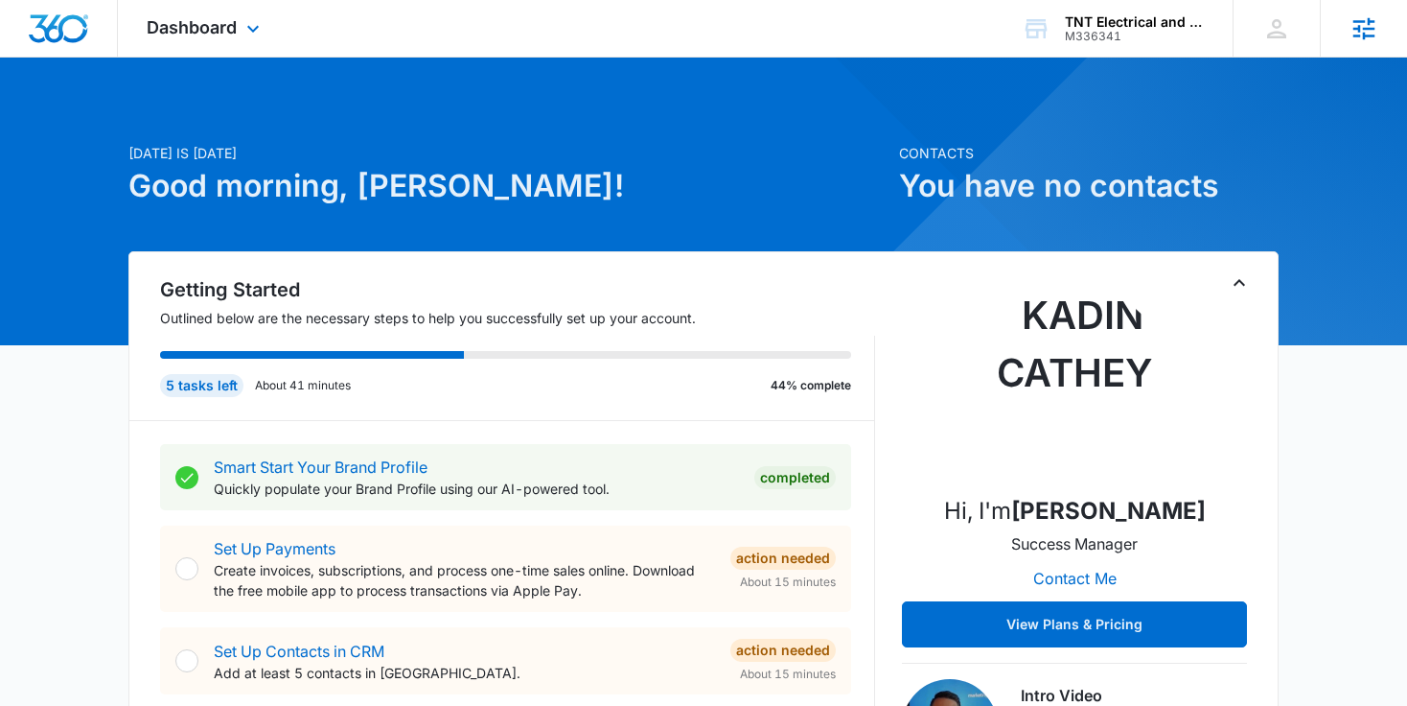
click at [1350, 18] on icon at bounding box center [1364, 28] width 29 height 29
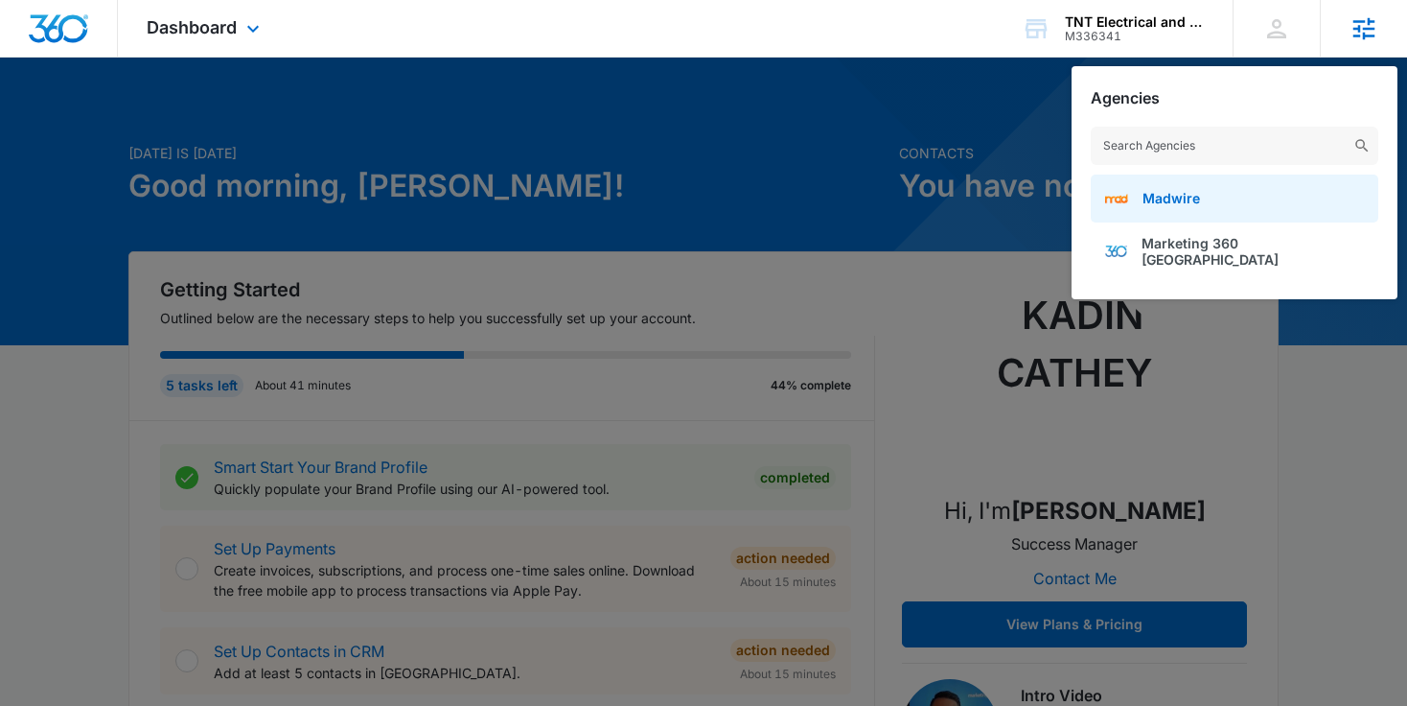
click at [1187, 194] on span "Madwire" at bounding box center [1172, 198] width 58 height 16
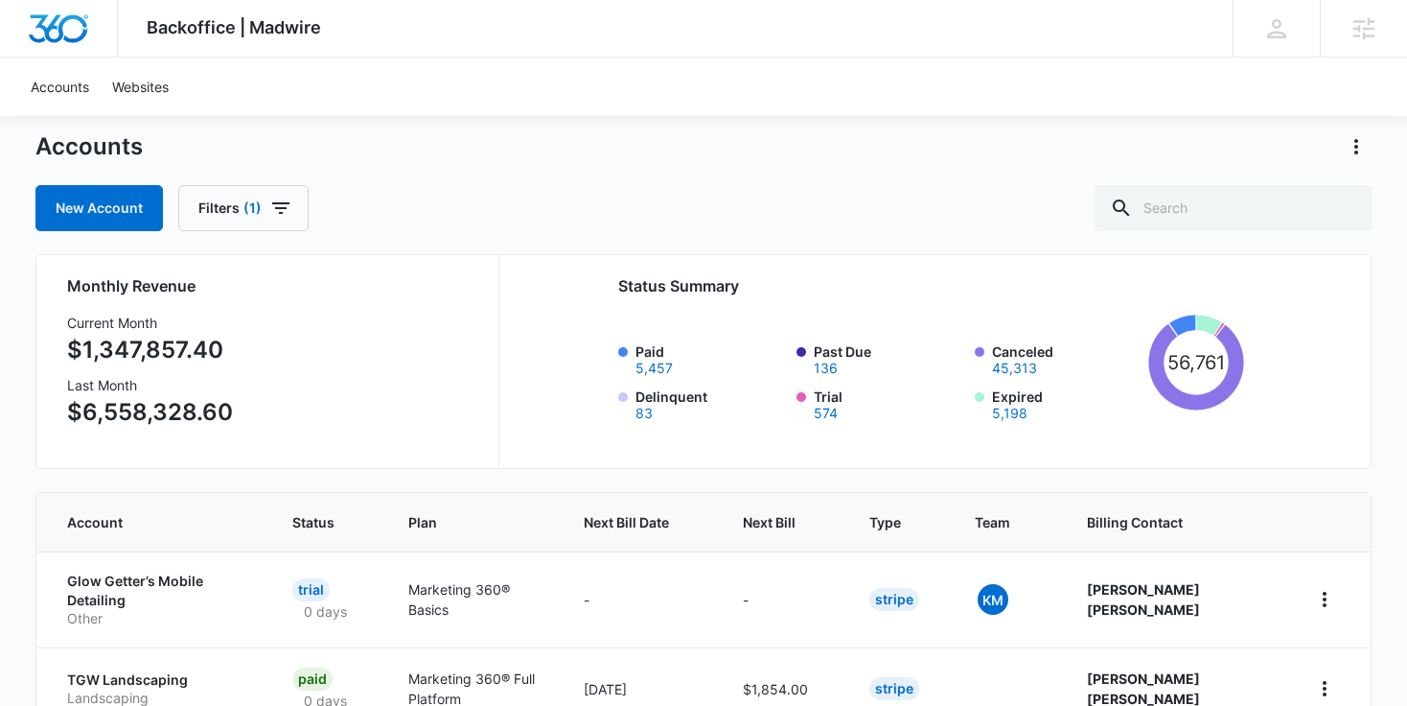
scroll to position [45, 0]
